Goal: Task Accomplishment & Management: Manage account settings

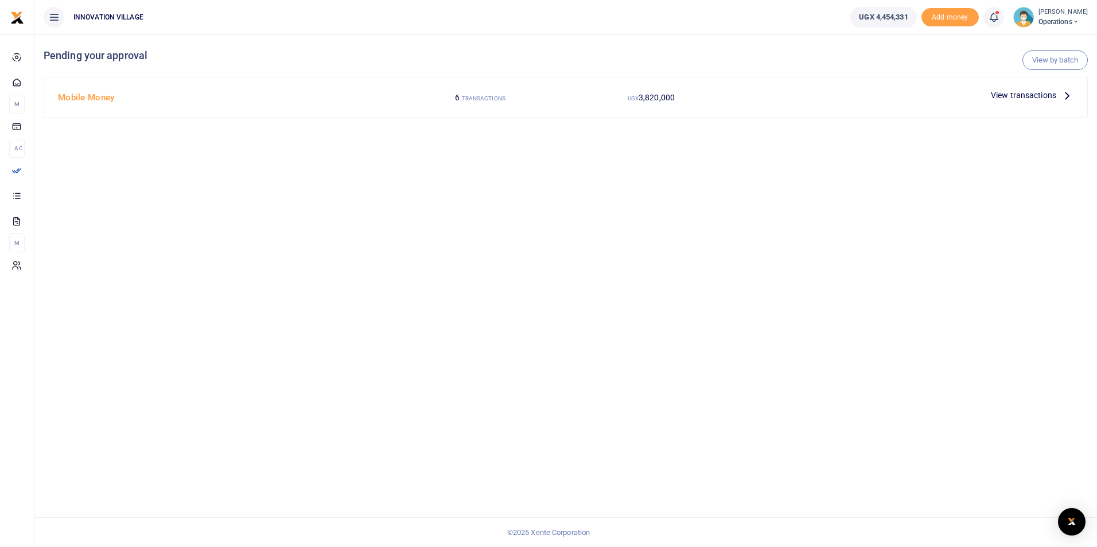
click at [1028, 96] on span "View transactions" at bounding box center [1023, 95] width 65 height 13
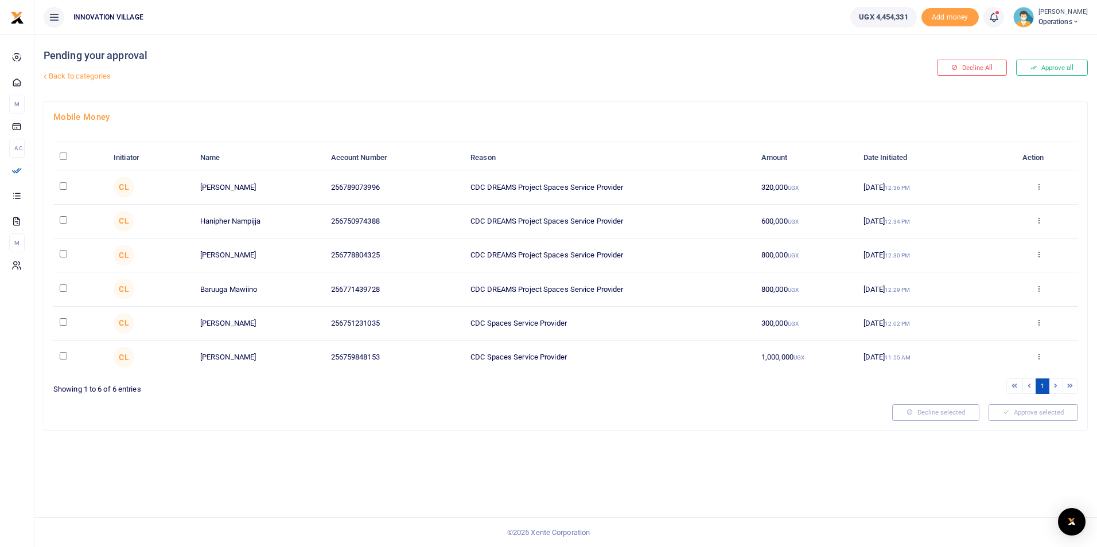
click at [62, 255] on input "checkbox" at bounding box center [63, 253] width 7 height 7
checkbox input "true"
click at [1015, 412] on button "Approve selected (1)" at bounding box center [1030, 413] width 98 height 16
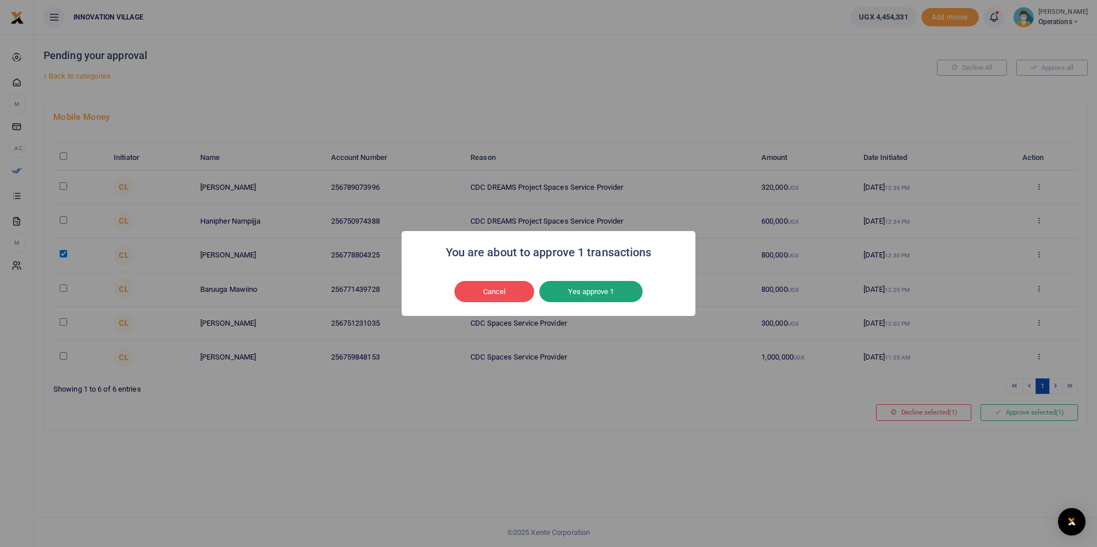
click at [592, 291] on button "Yes approve 1" at bounding box center [590, 292] width 103 height 22
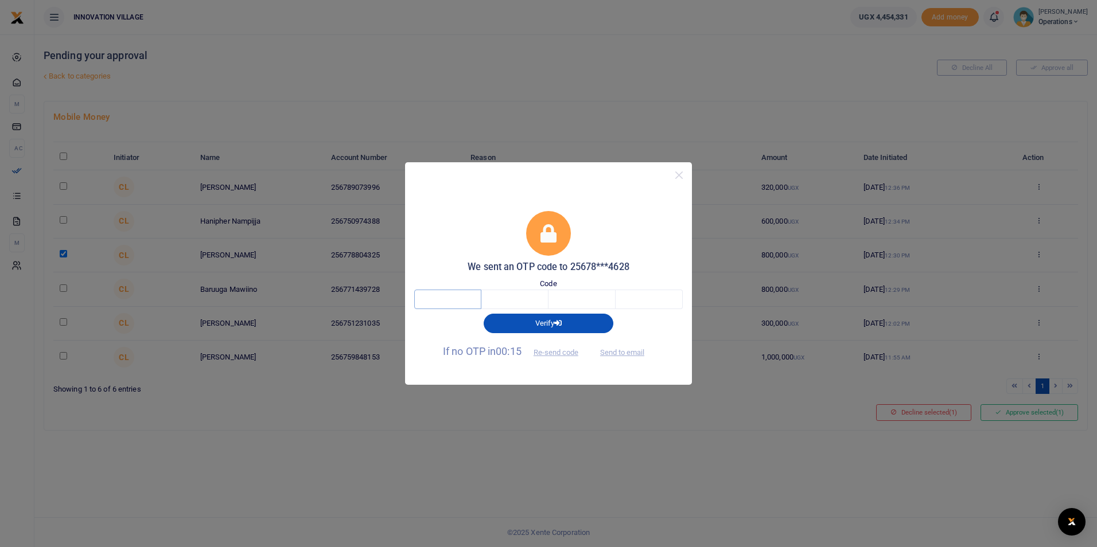
click at [466, 301] on input "text" at bounding box center [447, 300] width 67 height 20
type input "9"
type input "8"
type input "6"
type input "8"
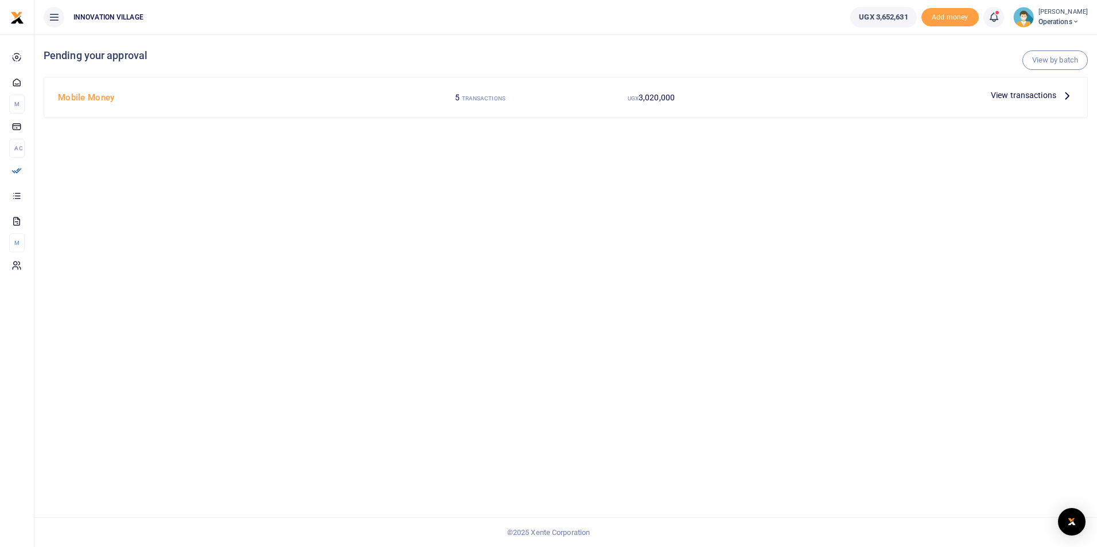
click at [1029, 94] on span "View transactions" at bounding box center [1023, 95] width 65 height 13
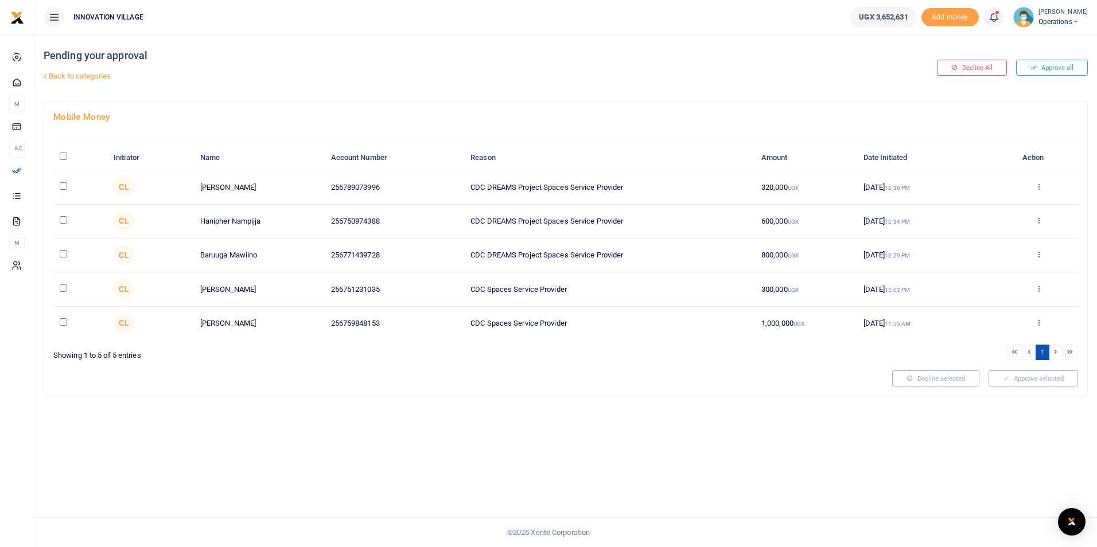
click at [61, 253] on input "checkbox" at bounding box center [63, 253] width 7 height 7
checkbox input "true"
click at [1032, 378] on button "Approve selected (1)" at bounding box center [1030, 379] width 98 height 16
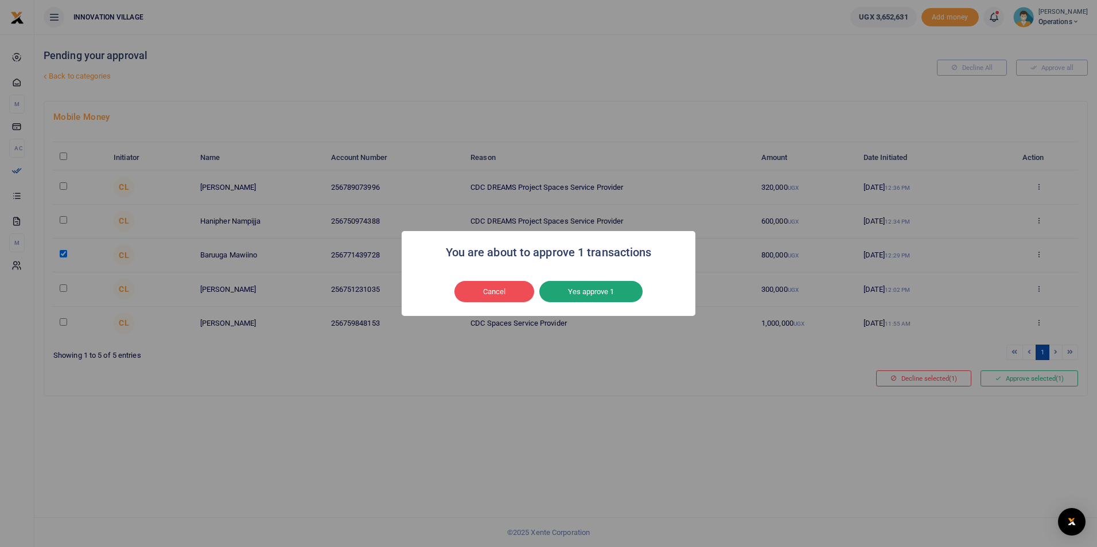
click at [608, 293] on button "Yes approve 1" at bounding box center [590, 292] width 103 height 22
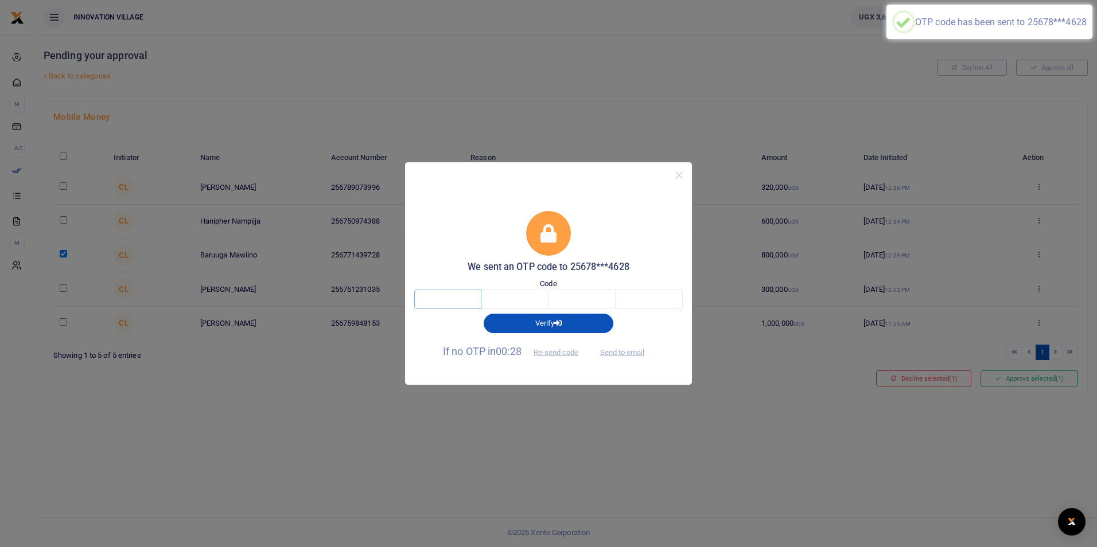
click at [463, 302] on input "text" at bounding box center [447, 300] width 67 height 20
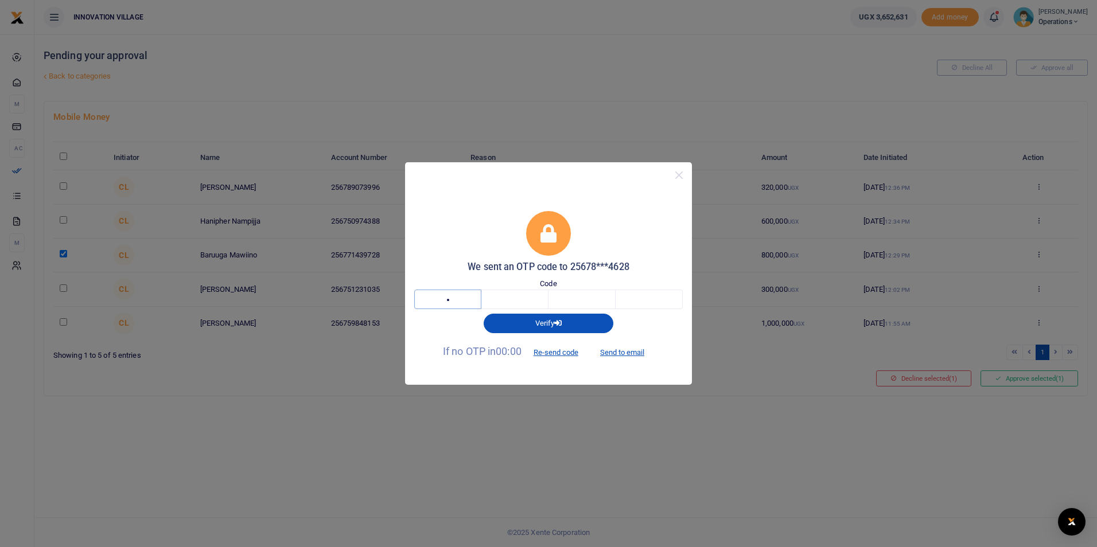
type input "7"
type input "9"
type input "2"
type input "4"
